Goal: Find specific page/section: Find specific page/section

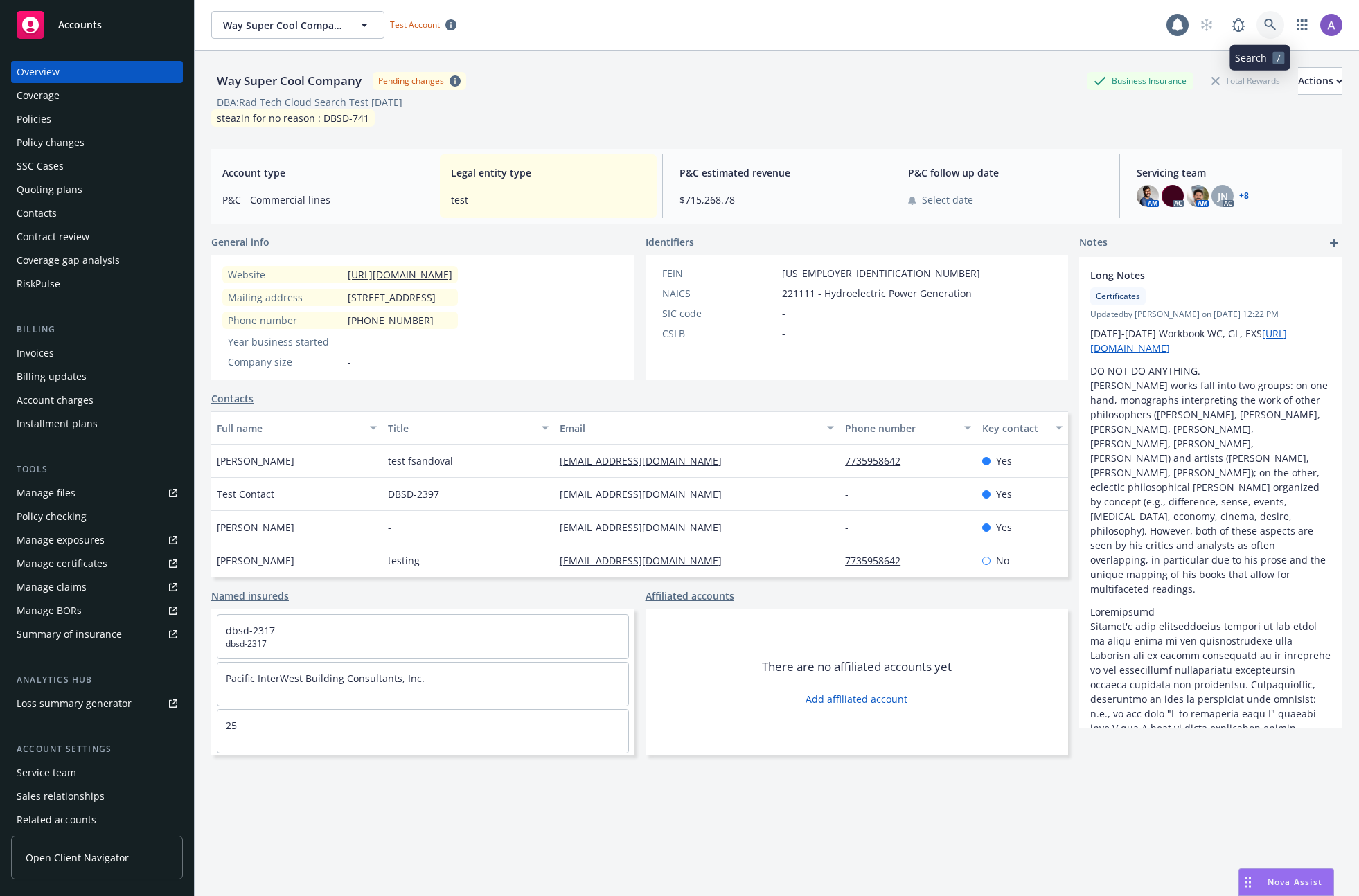
click at [1264, 23] on icon at bounding box center [1270, 25] width 12 height 12
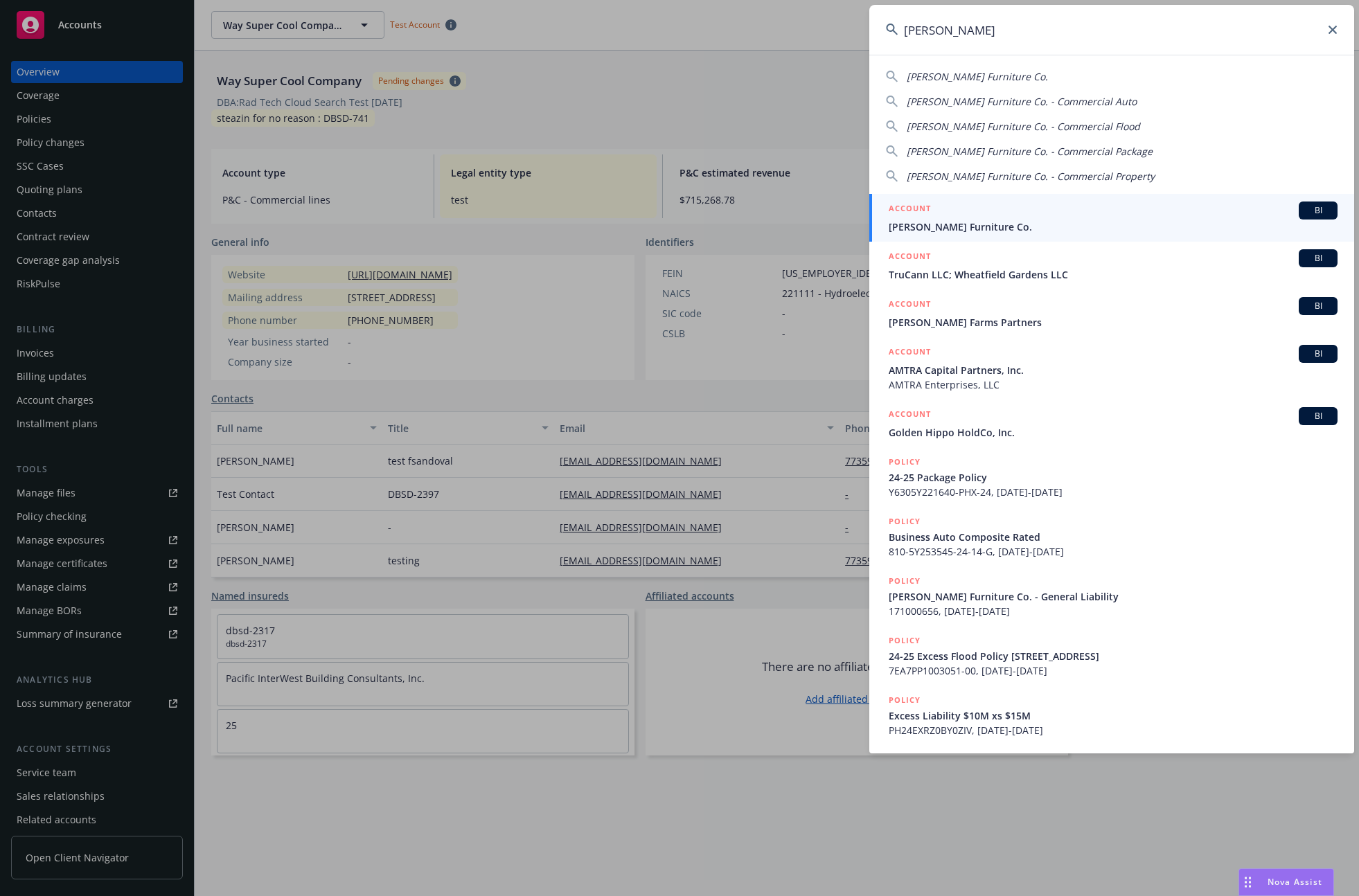
type input "[PERSON_NAME]"
click at [949, 222] on span "[PERSON_NAME] Furniture Co." at bounding box center [1113, 226] width 449 height 14
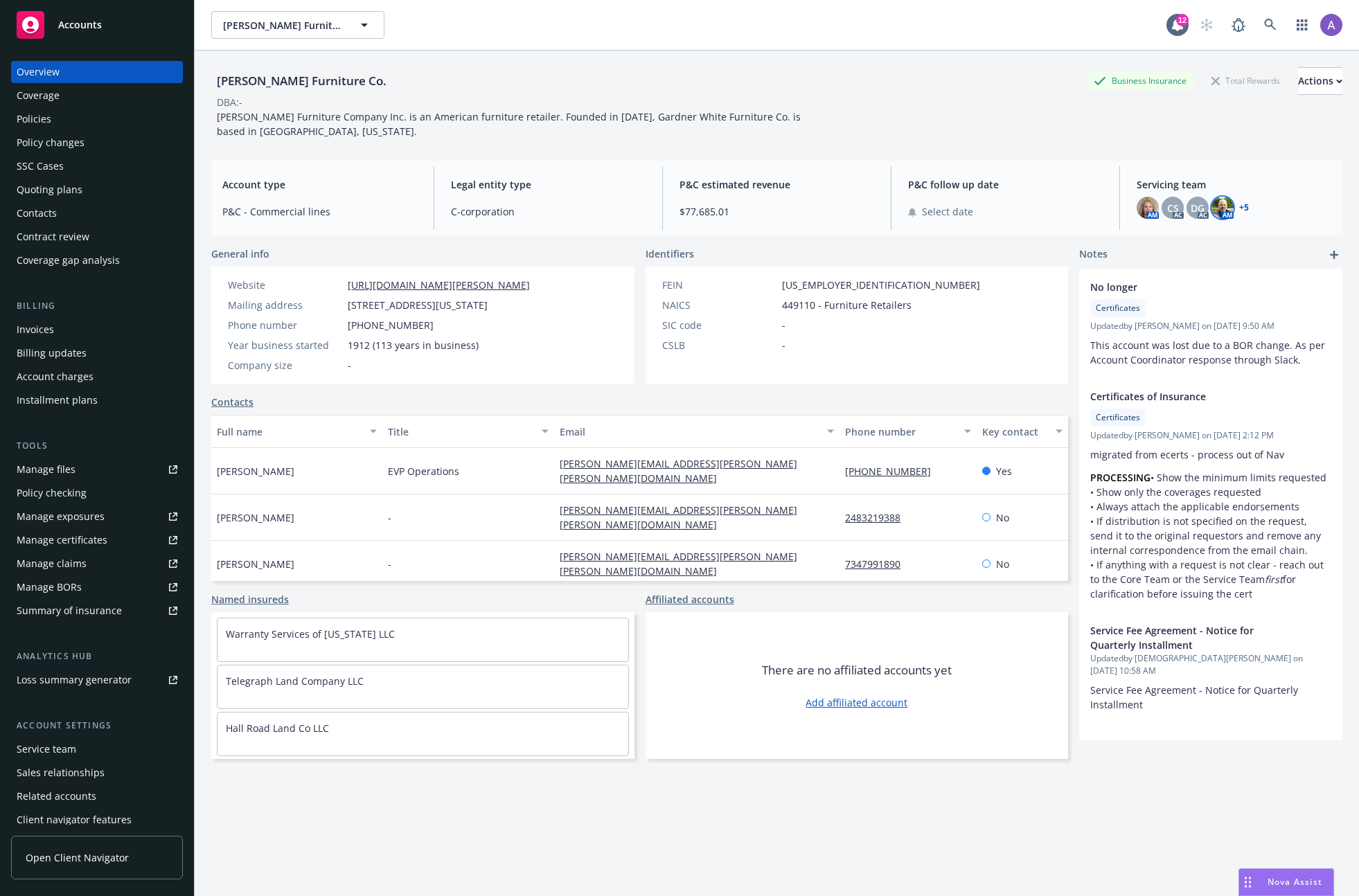
click at [1223, 206] on img at bounding box center [1222, 207] width 22 height 22
click at [1199, 206] on div "DG" at bounding box center [1197, 207] width 22 height 22
click at [1241, 205] on div "AM CS AC DG AC AM + 5" at bounding box center [1234, 207] width 194 height 22
click at [1239, 206] on link "+ 5" at bounding box center [1244, 208] width 10 height 9
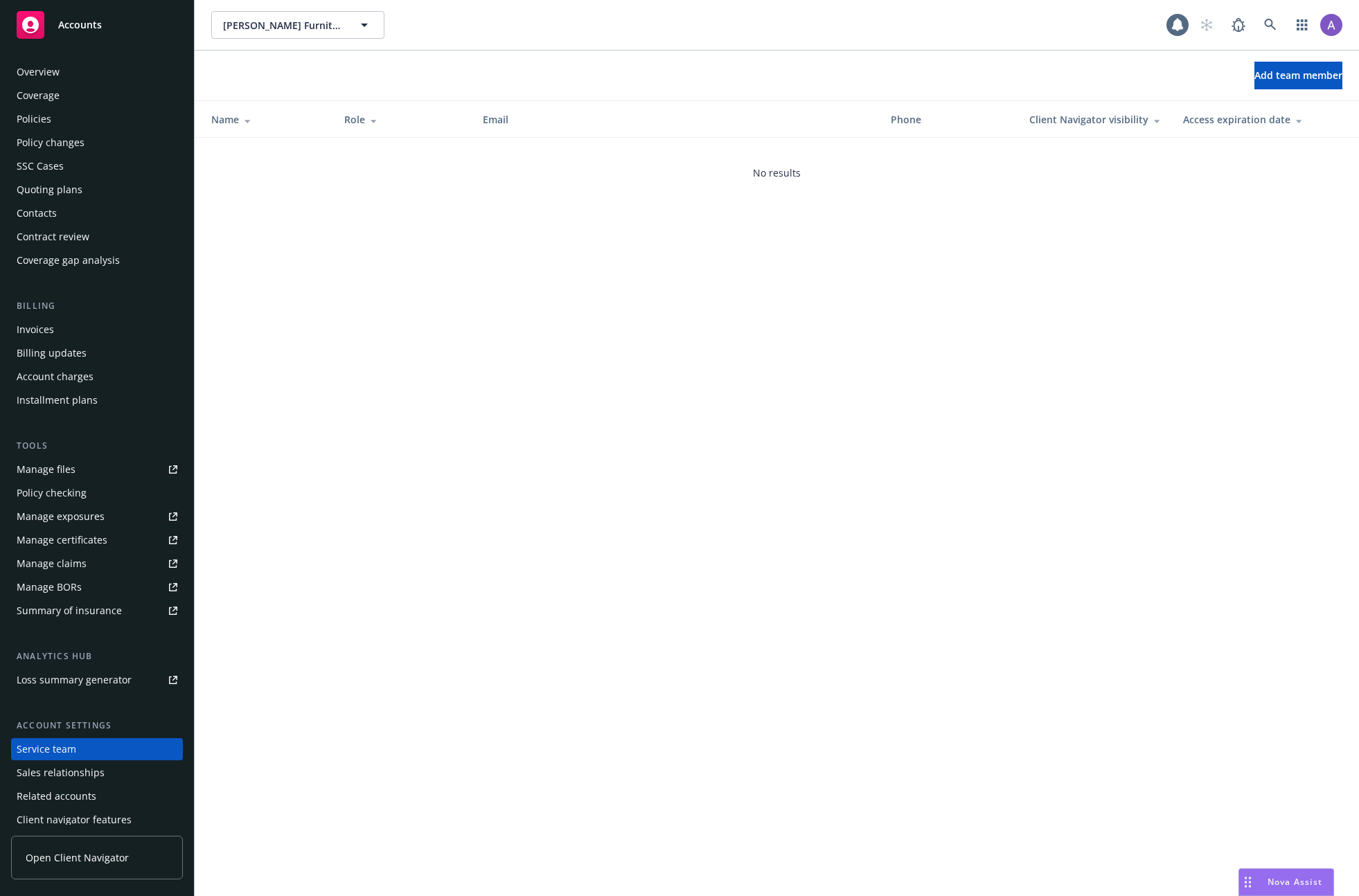
scroll to position [30, 0]
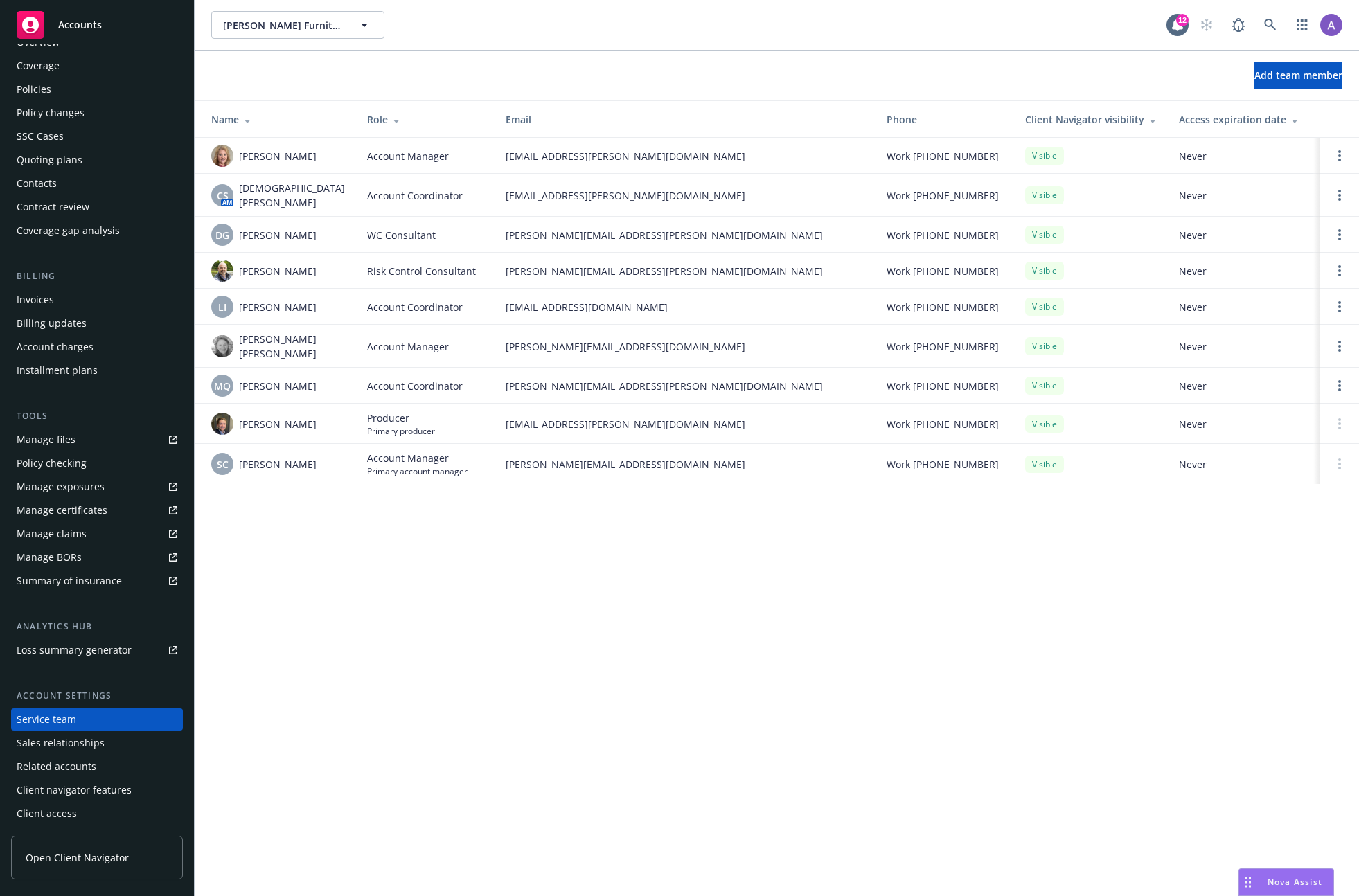
click at [745, 677] on div "Gardner-White Furniture Co. Gardner-White Furniture Co. 12 Add team member Name…" at bounding box center [777, 448] width 1165 height 896
